Goal: Task Accomplishment & Management: Use online tool/utility

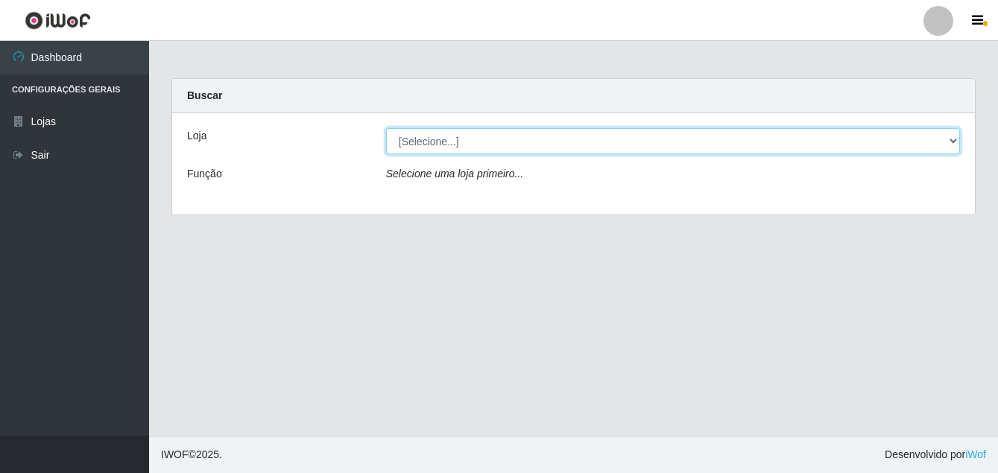
click at [489, 147] on select "[Selecione...] Ajubá Mercado" at bounding box center [673, 141] width 574 height 26
select select "402"
click at [386, 128] on select "[Selecione...] Ajubá Mercado" at bounding box center [673, 141] width 574 height 26
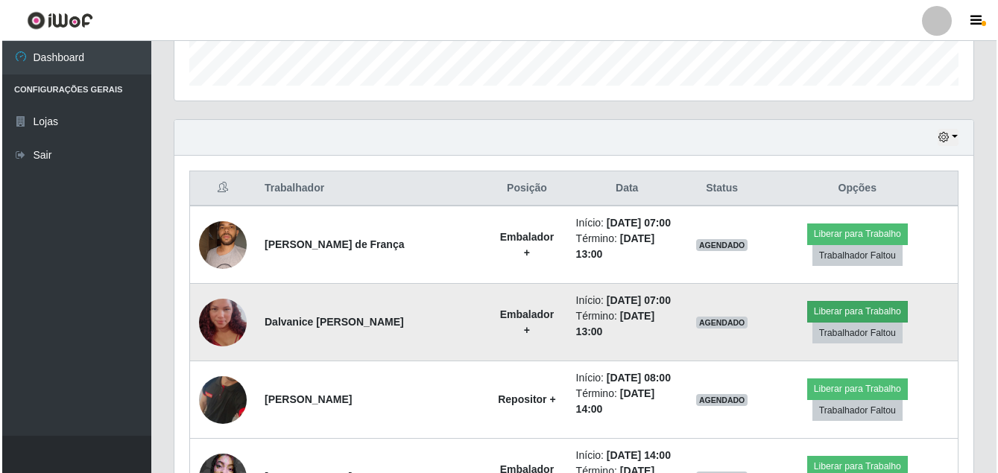
scroll to position [522, 0]
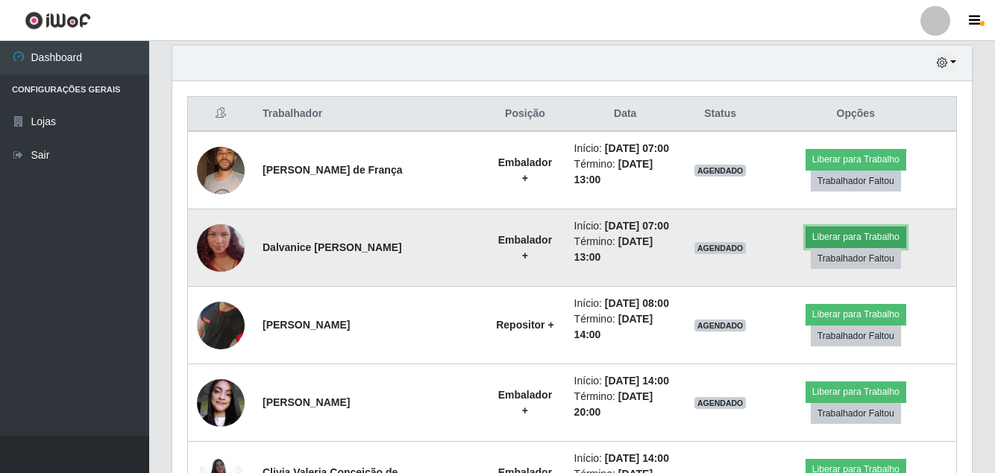
click at [867, 227] on button "Liberar para Trabalho" at bounding box center [855, 237] width 101 height 21
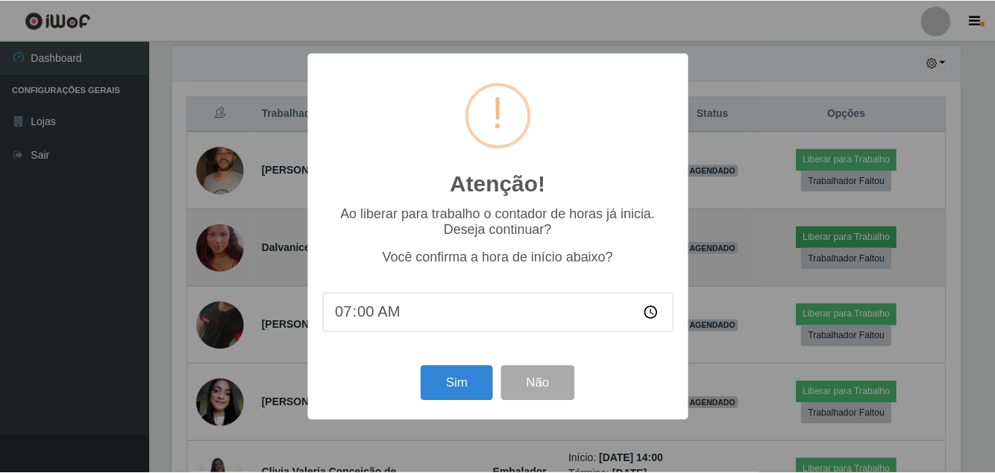
scroll to position [309, 792]
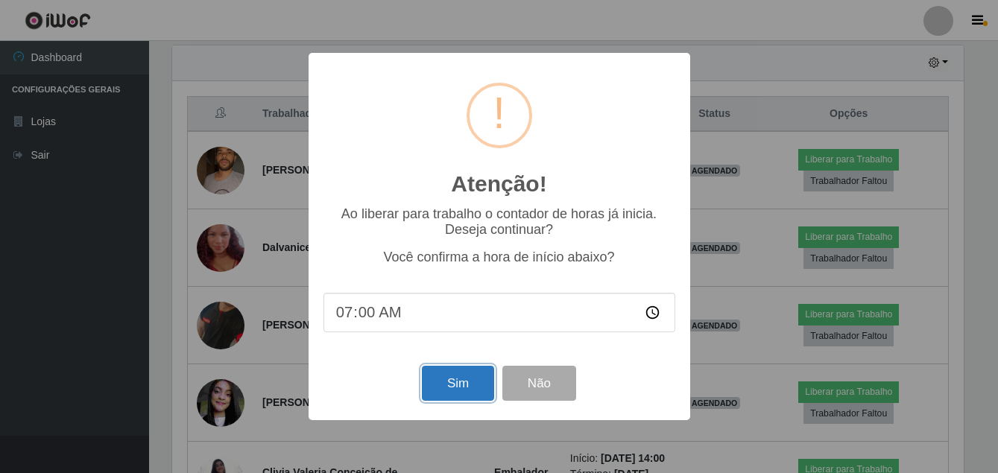
click at [444, 386] on button "Sim" at bounding box center [458, 383] width 72 height 35
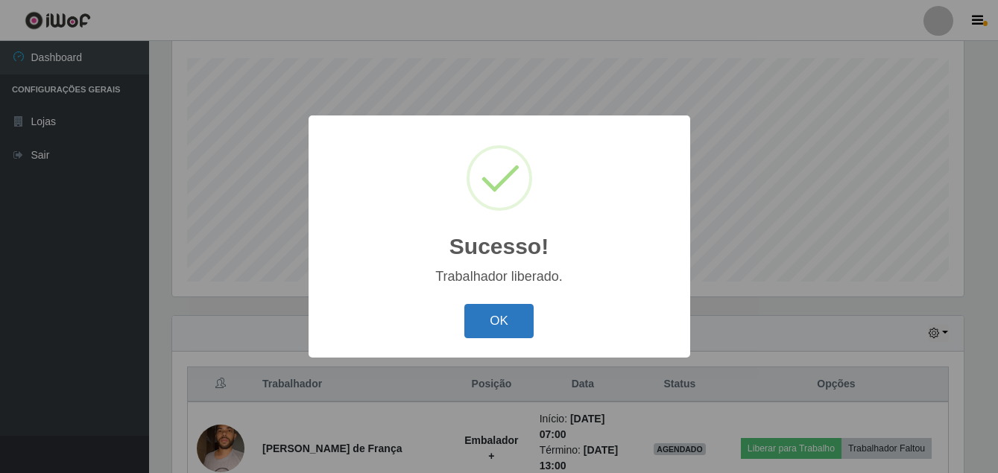
click at [514, 318] on button "OK" at bounding box center [499, 321] width 69 height 35
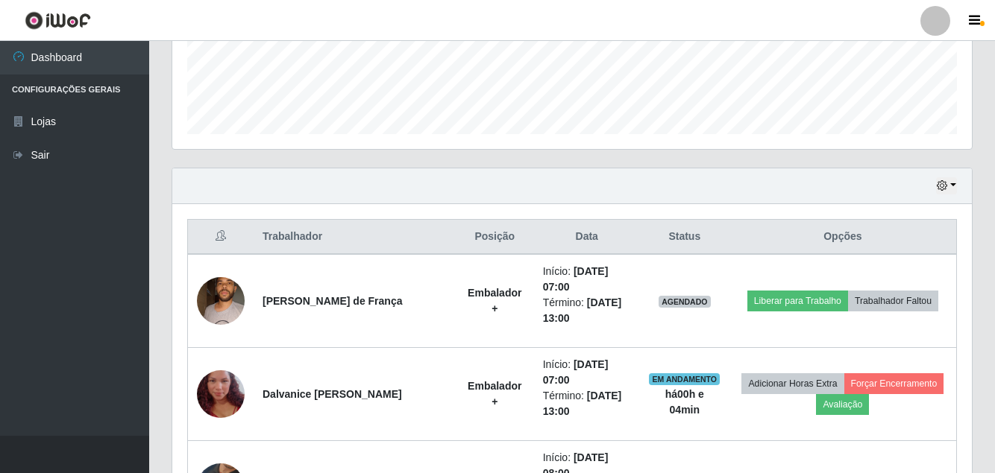
scroll to position [400, 0]
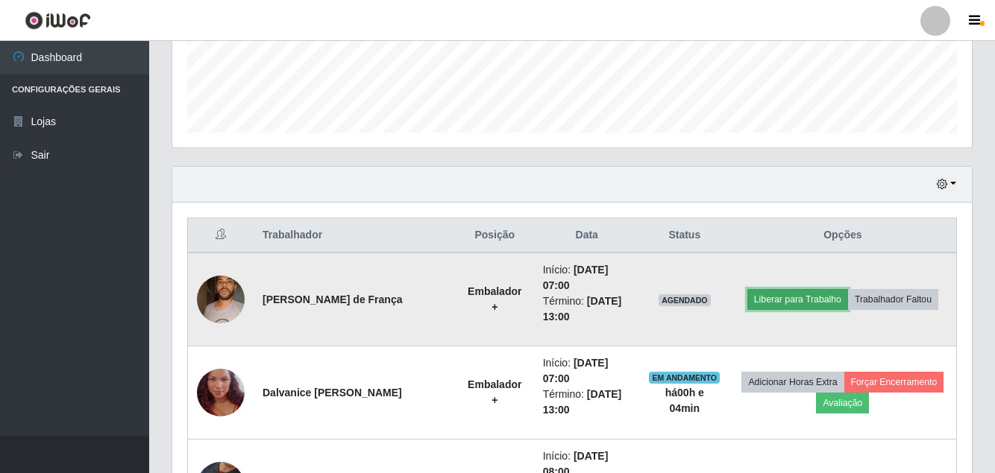
click at [794, 295] on button "Liberar para Trabalho" at bounding box center [797, 299] width 101 height 21
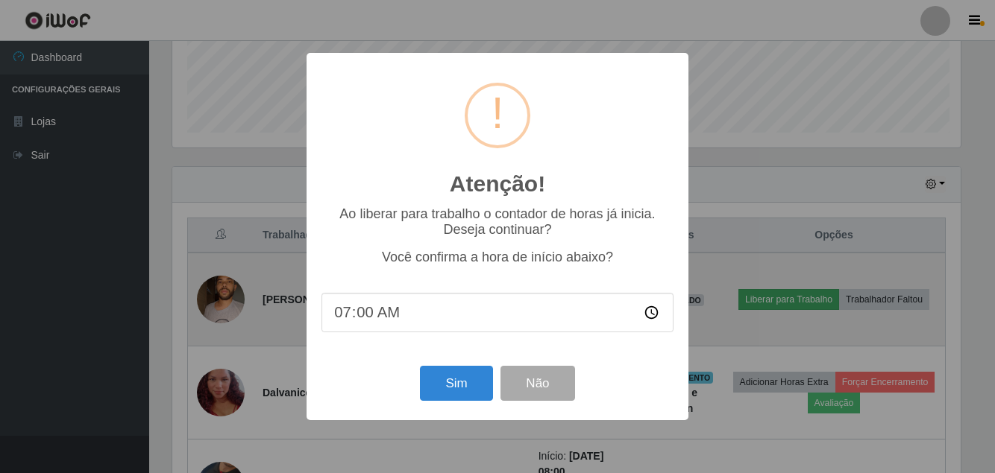
scroll to position [309, 792]
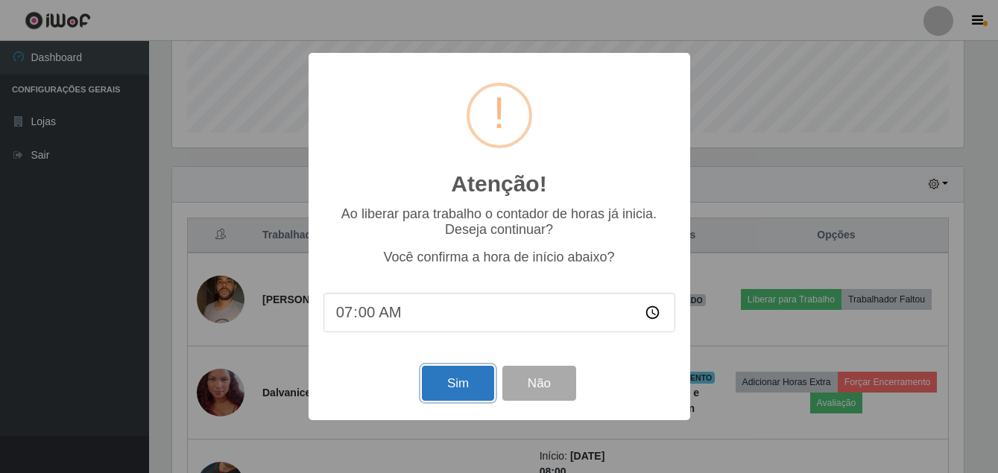
click at [470, 381] on button "Sim" at bounding box center [458, 383] width 72 height 35
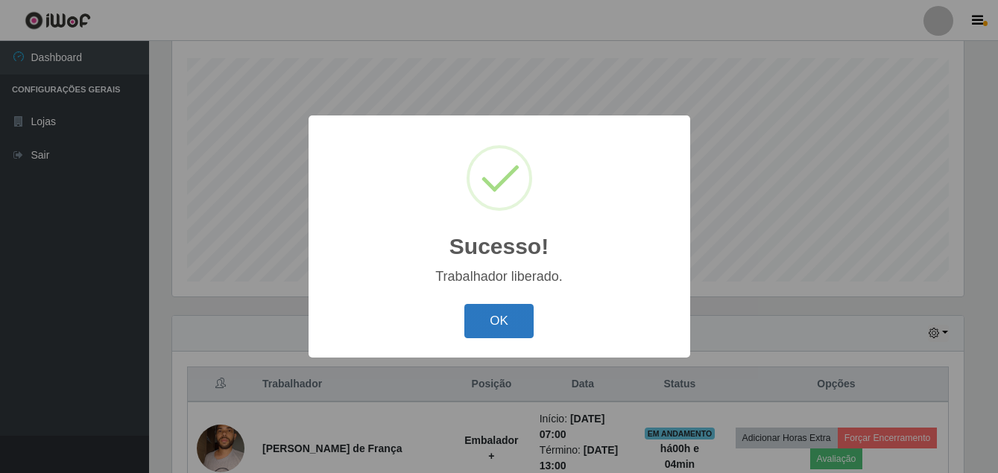
click at [486, 326] on button "OK" at bounding box center [499, 321] width 69 height 35
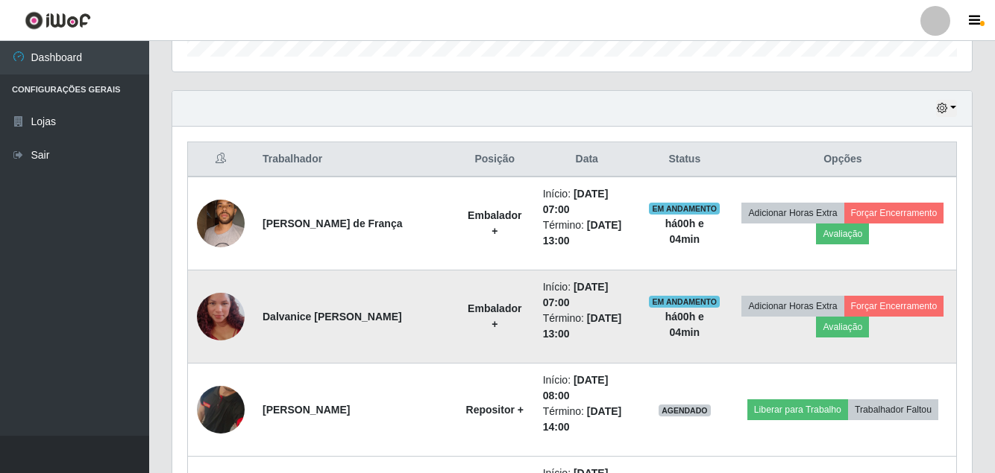
scroll to position [475, 0]
